Goal: Check status: Check status

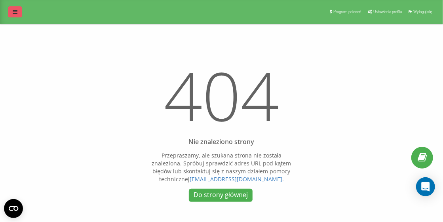
click at [13, 10] on icon at bounding box center [15, 12] width 5 height 6
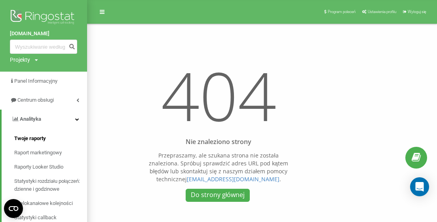
scroll to position [157, 0]
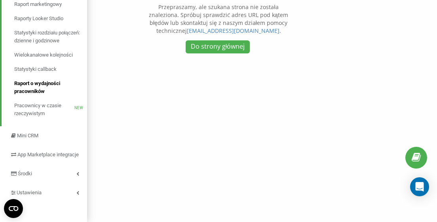
click at [48, 84] on span "Raport o wydajności pracowników" at bounding box center [48, 88] width 69 height 16
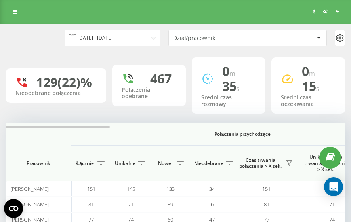
click at [118, 35] on input "[DATE] - [DATE]" at bounding box center [113, 37] width 96 height 15
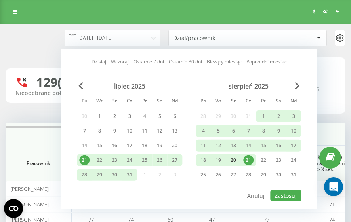
click at [237, 158] on div "20" at bounding box center [233, 160] width 10 height 10
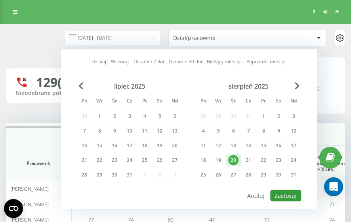
click at [279, 195] on button "Zastosuj" at bounding box center [285, 195] width 31 height 11
type input "[DATE] - [DATE]"
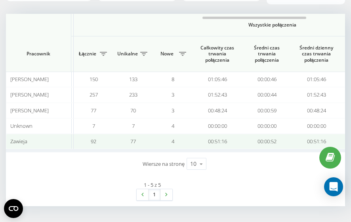
scroll to position [0, 640]
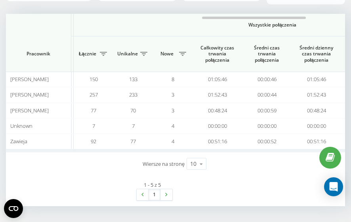
click at [90, 191] on div "1 - 5 z 5 1" at bounding box center [154, 191] width 297 height 31
click at [63, 46] on th "Pracownik" at bounding box center [38, 54] width 65 height 36
click at [102, 45] on th "Łącznie" at bounding box center [94, 54] width 40 height 36
